Goal: Task Accomplishment & Management: Complete application form

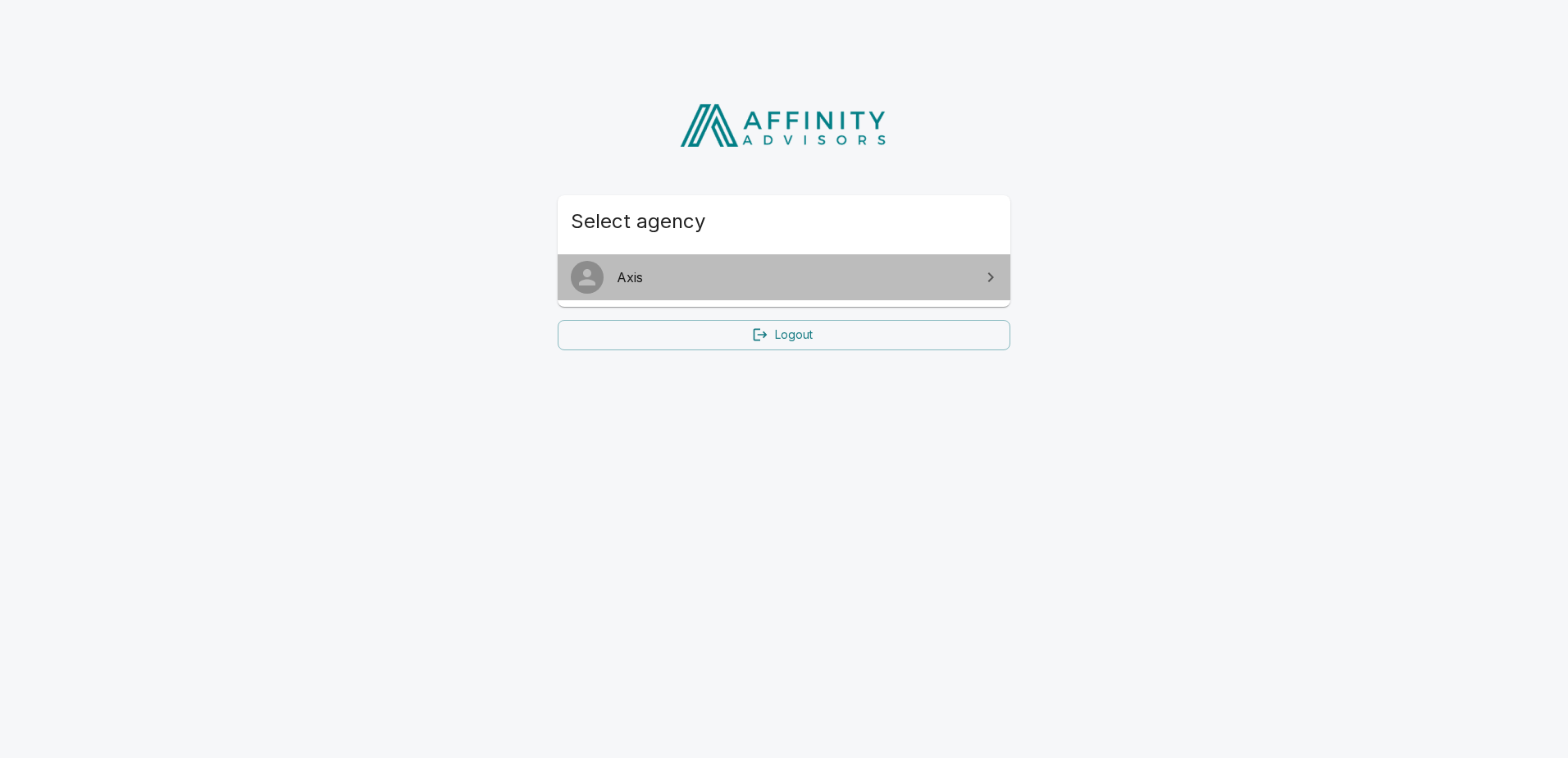
click at [629, 272] on span "Axis" at bounding box center [794, 277] width 355 height 20
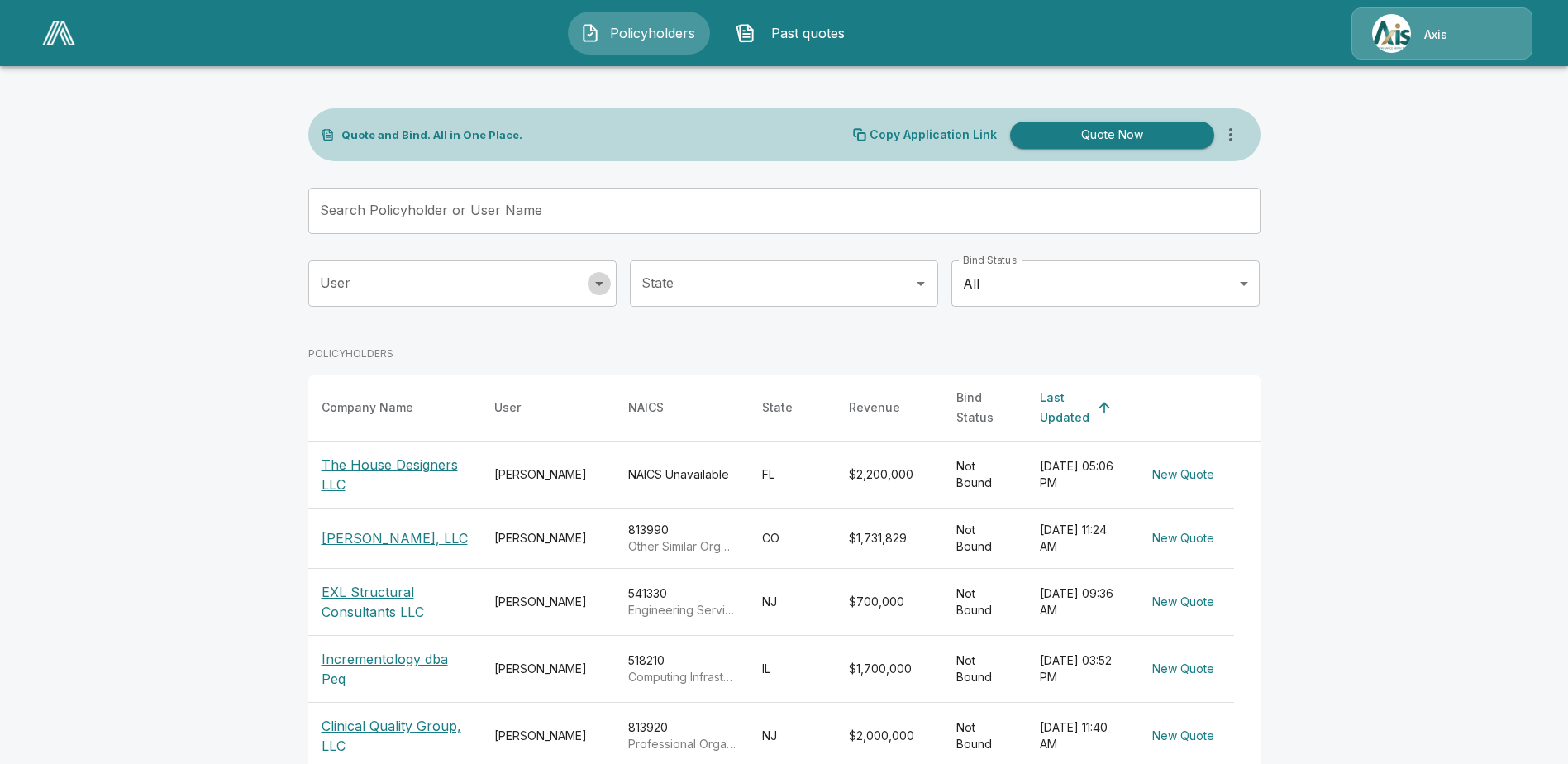
click at [607, 289] on icon "Open" at bounding box center [600, 284] width 20 height 20
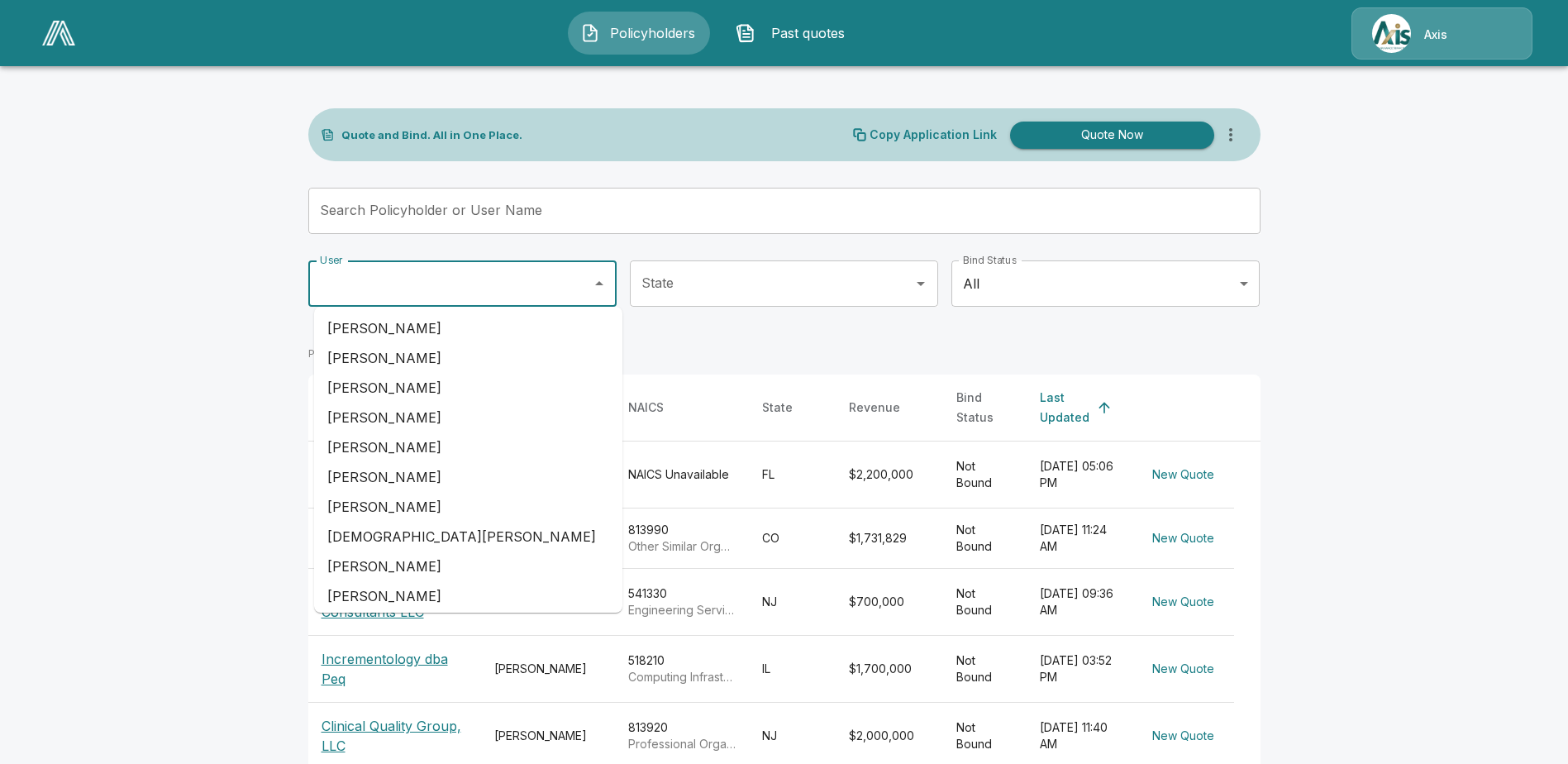
click at [553, 210] on input "Search Policyholder or User Name" at bounding box center [775, 211] width 934 height 46
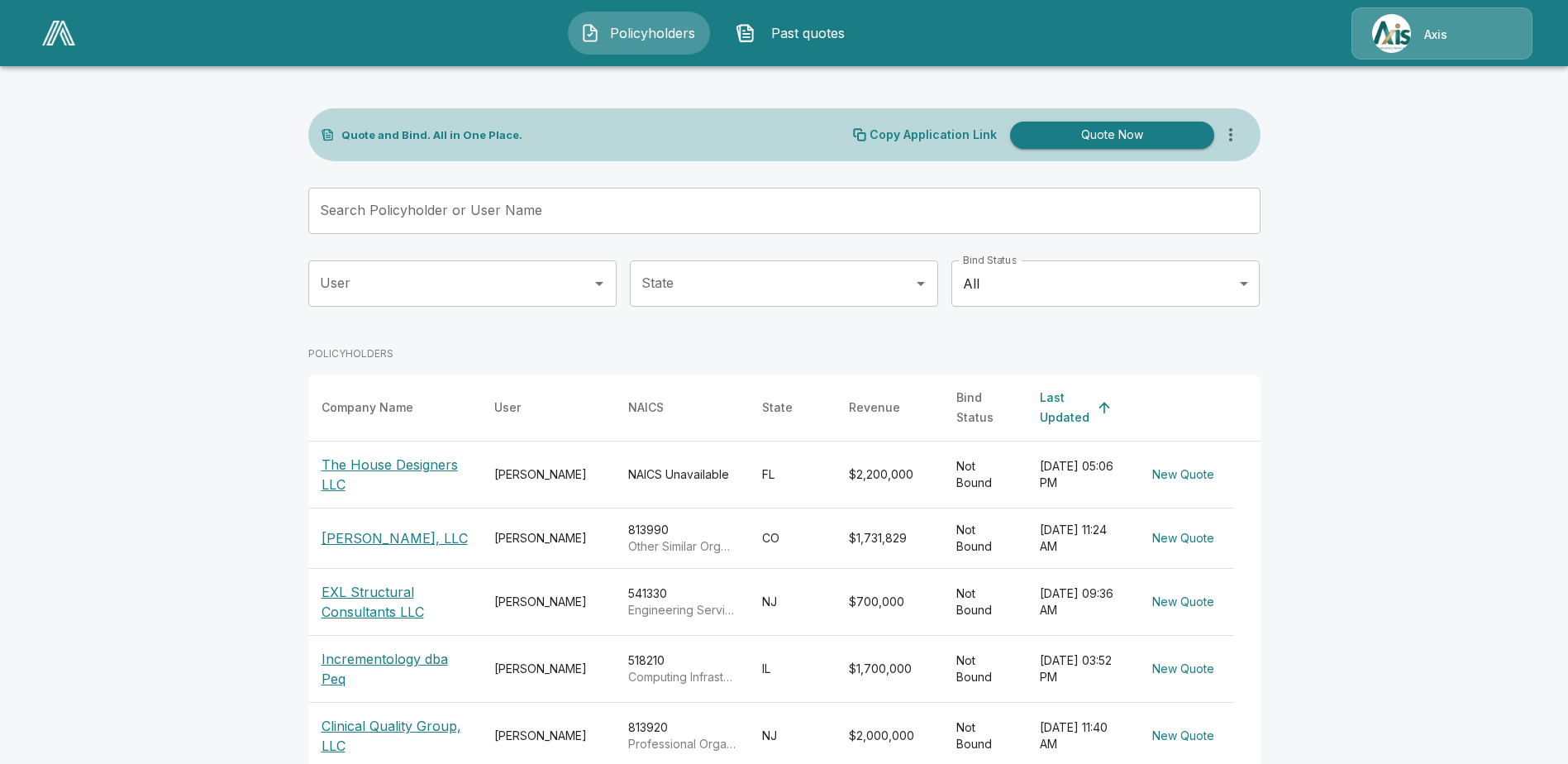
click at [790, 37] on span "Past quotes" at bounding box center [808, 33] width 91 height 20
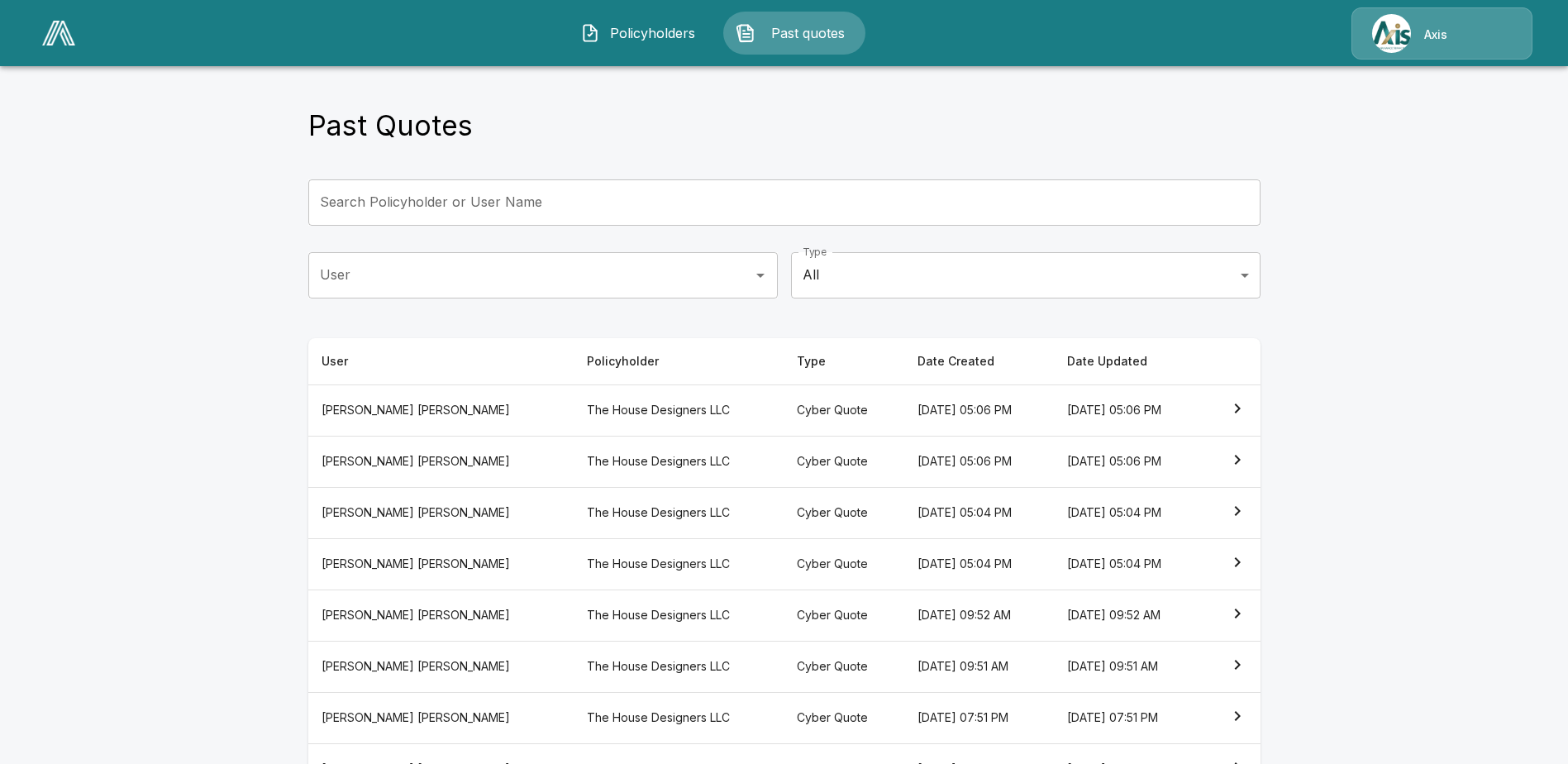
click at [639, 33] on span "Policyholders" at bounding box center [653, 33] width 91 height 20
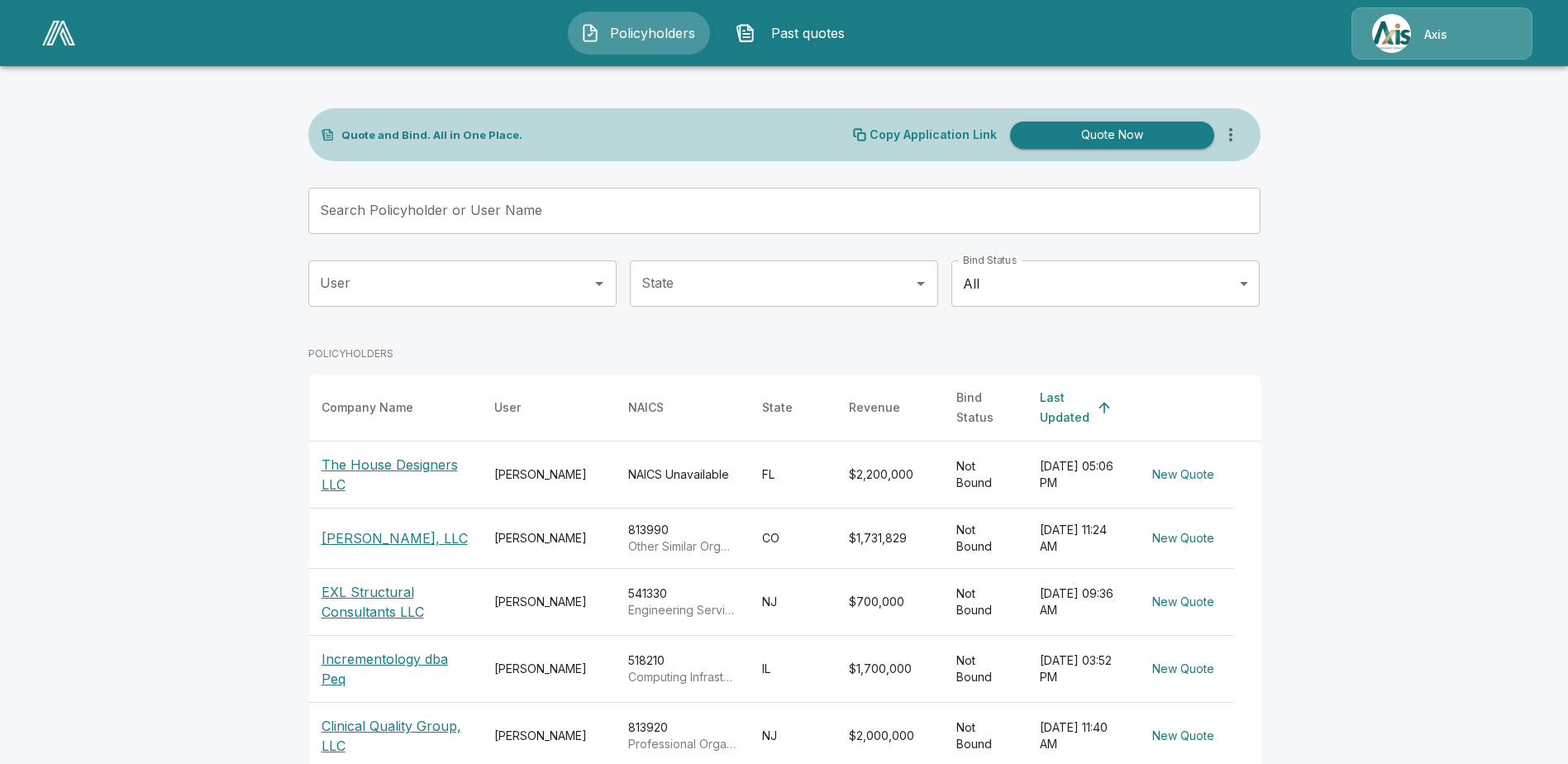
scroll to position [422, 0]
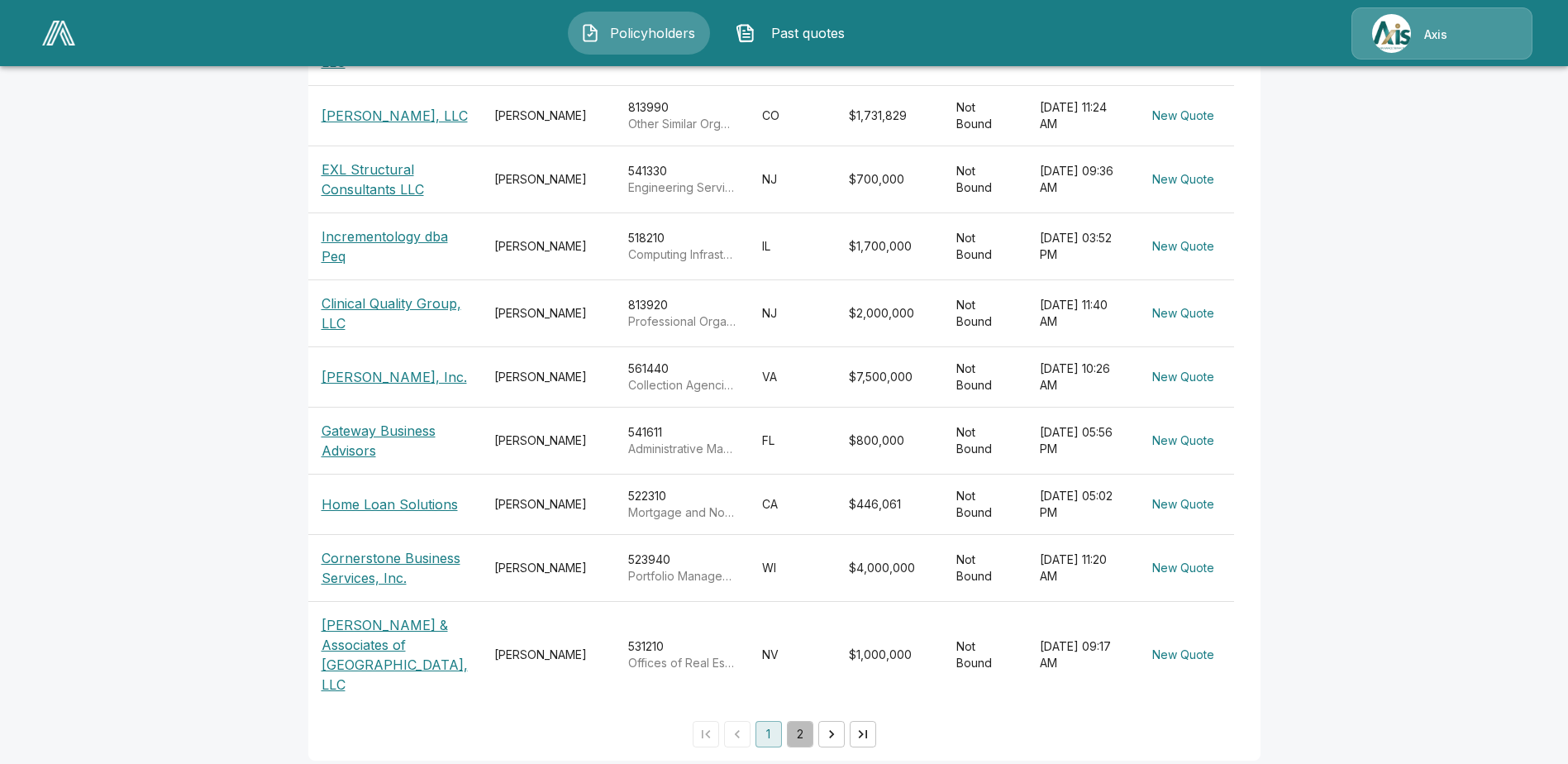
click at [803, 721] on button "2" at bounding box center [800, 734] width 27 height 27
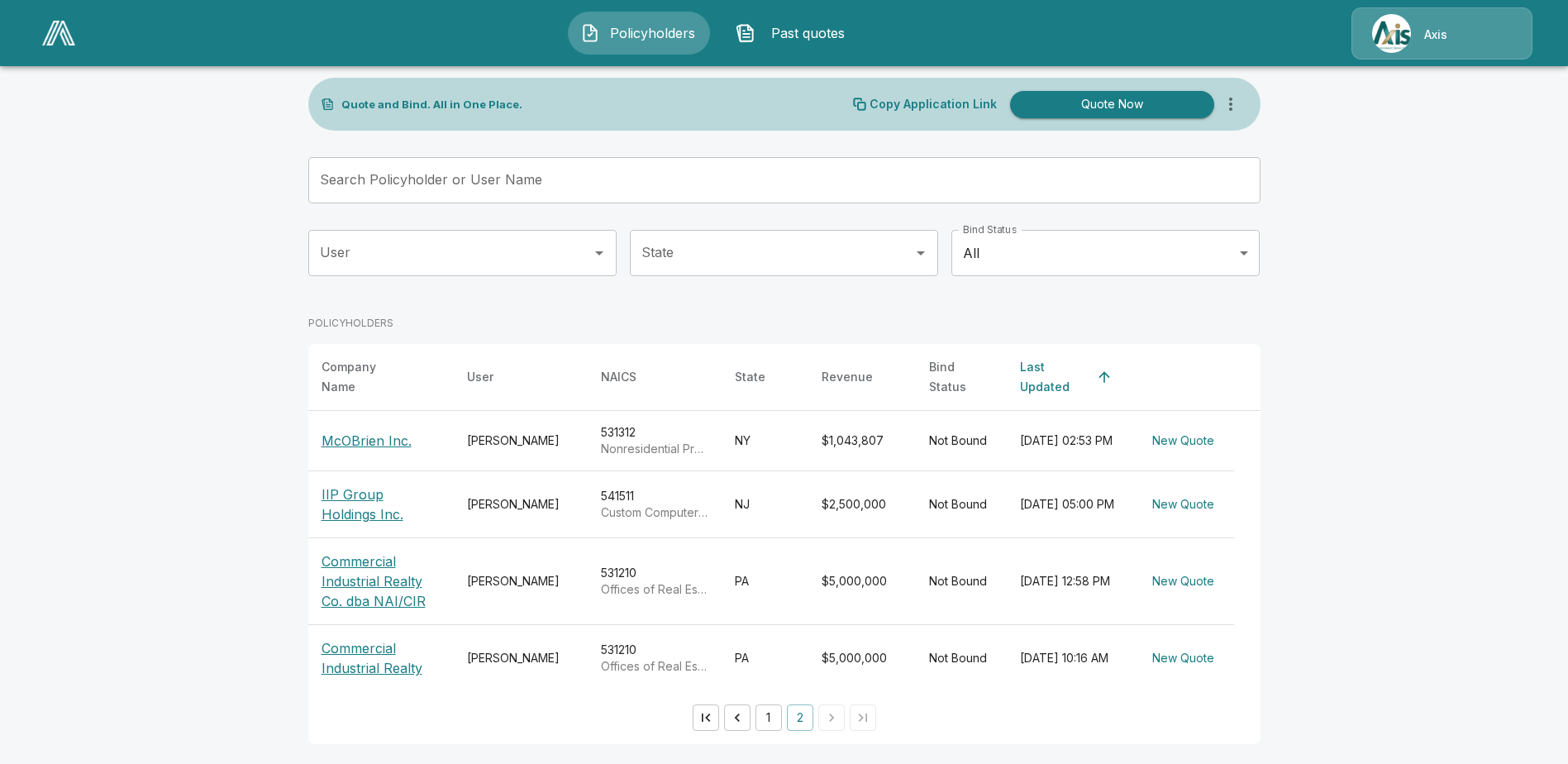
scroll to position [21, 0]
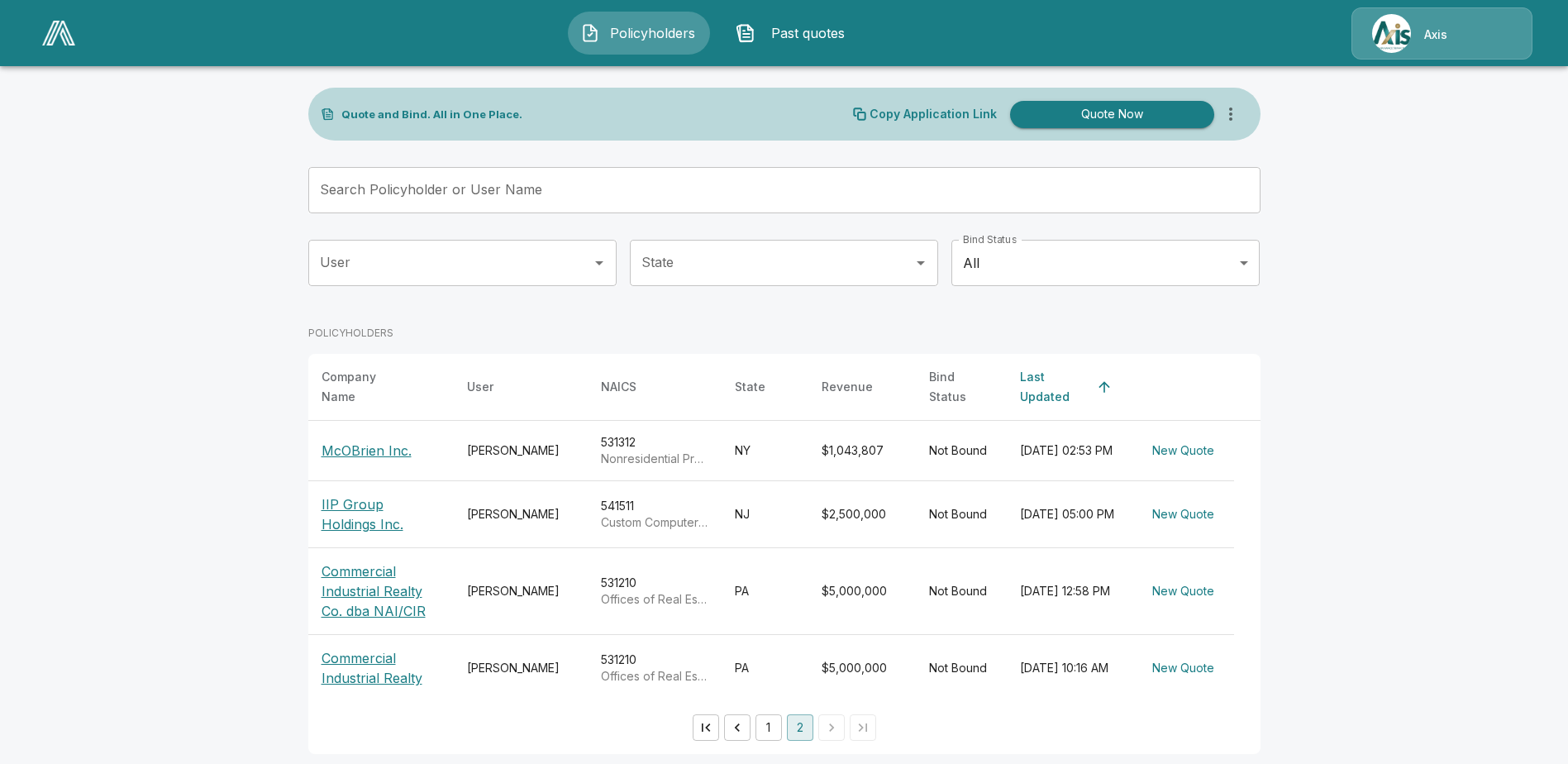
click at [745, 719] on icon "Go to previous page" at bounding box center [737, 728] width 17 height 17
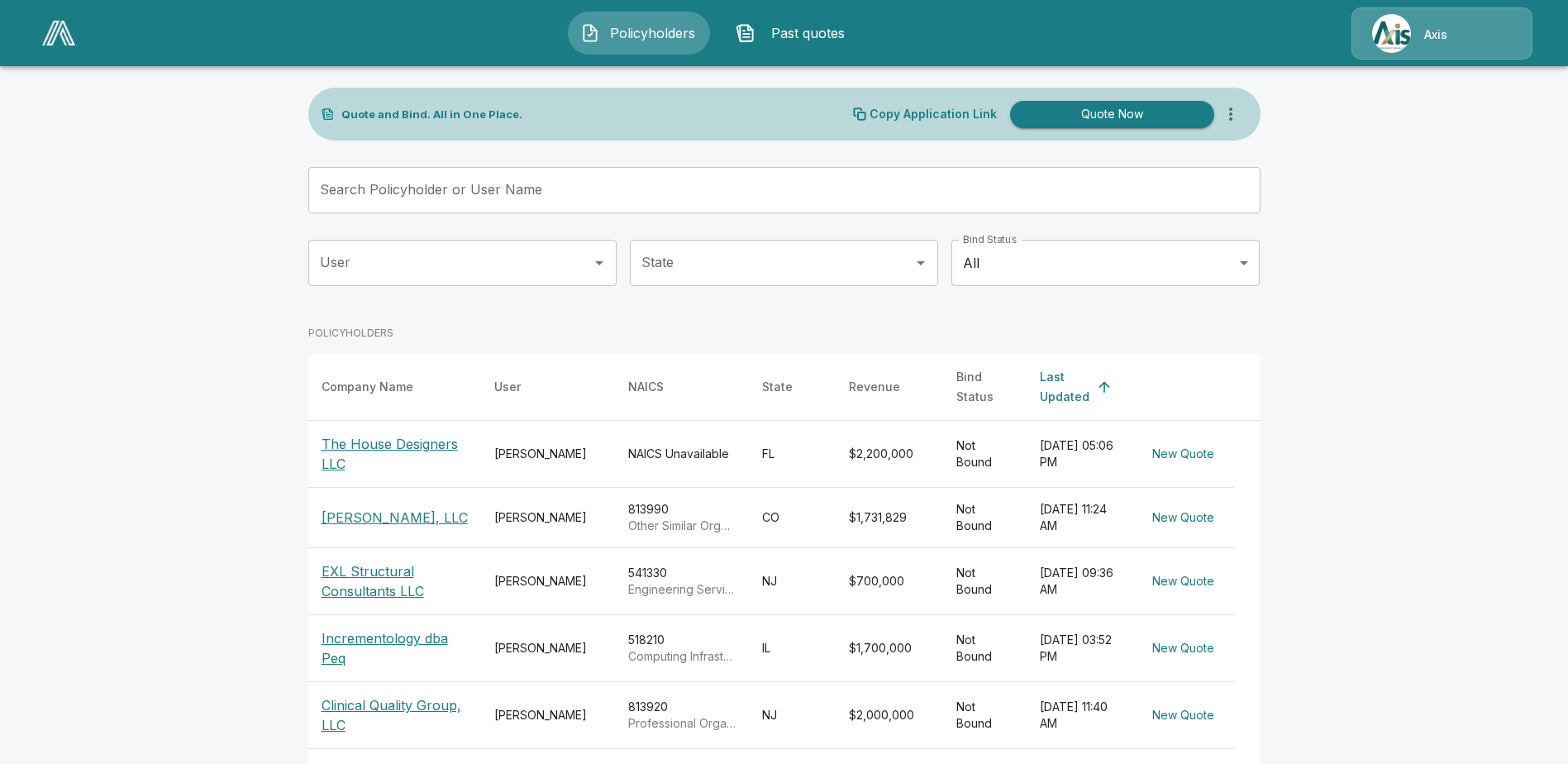
click at [1122, 114] on button "Quote Now" at bounding box center [1112, 114] width 204 height 27
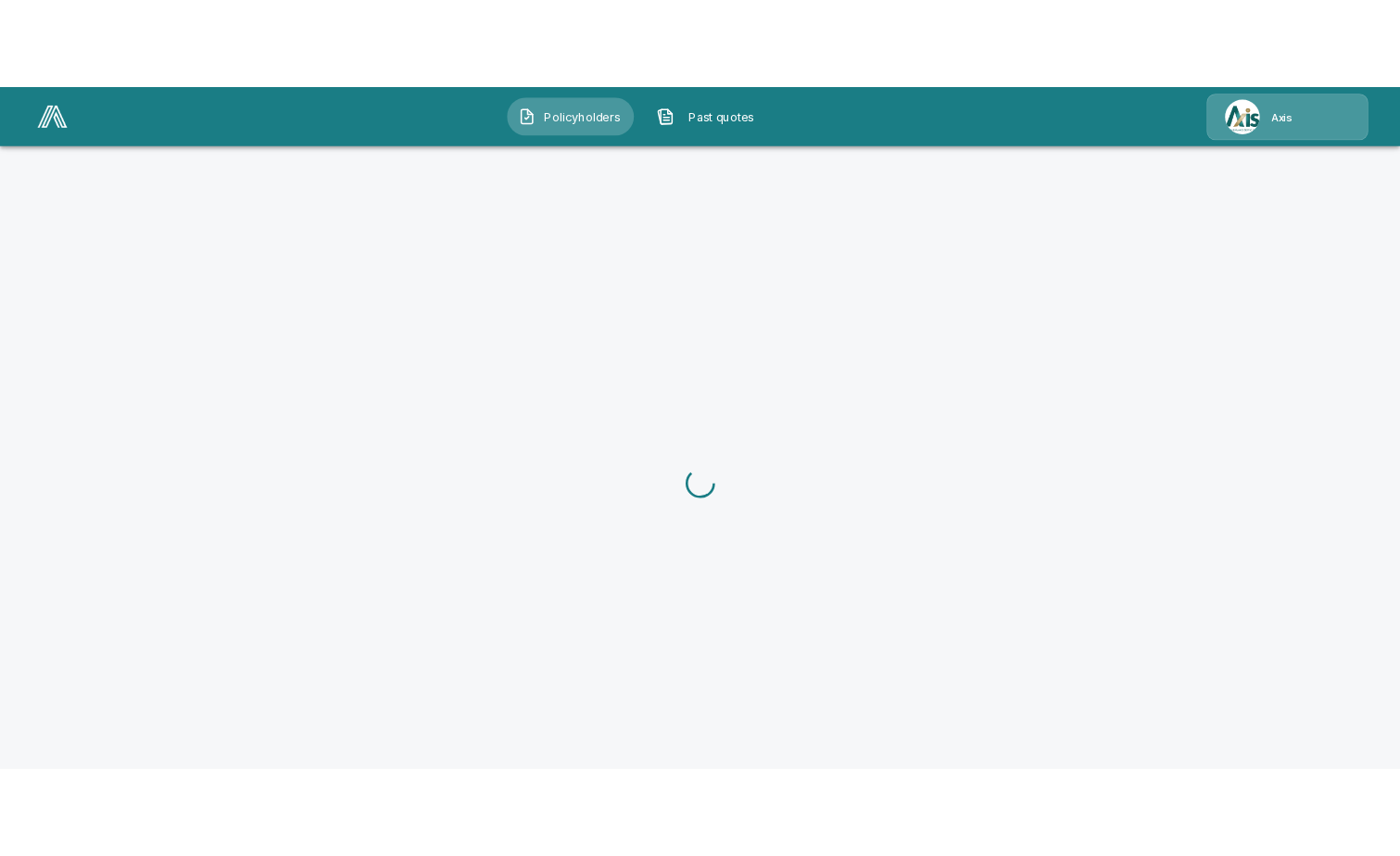
scroll to position [23, 0]
